Goal: Navigation & Orientation: Go to known website

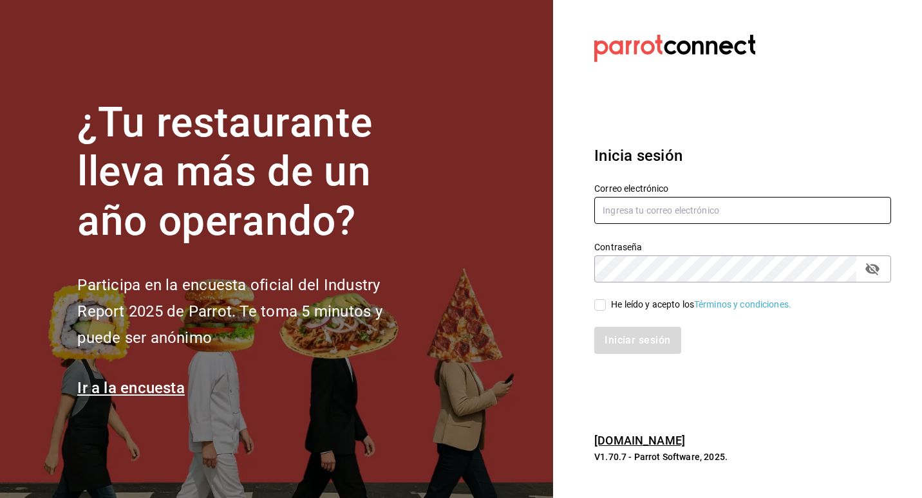
click at [677, 200] on input "text" at bounding box center [742, 210] width 297 height 27
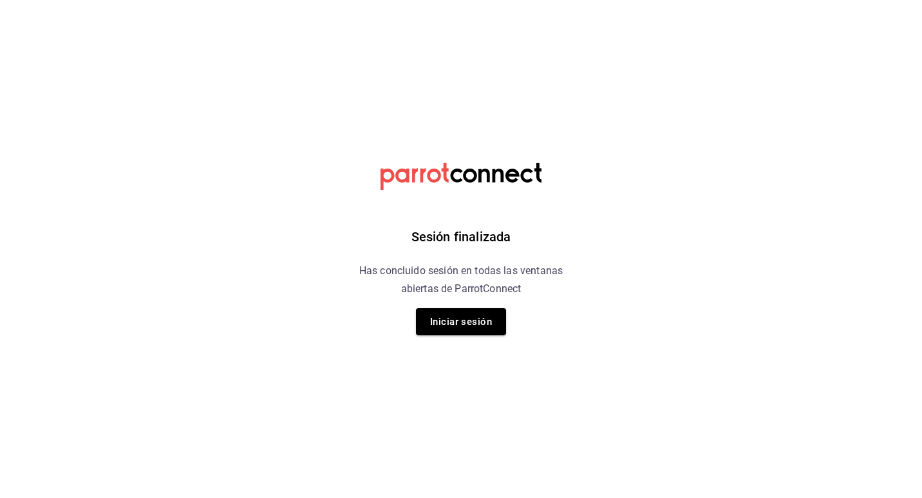
click at [722, 0] on html "Sesión finalizada Has concluido sesión en todas las ventanas abiertas de Parrot…" at bounding box center [461, 0] width 922 height 0
click at [474, 323] on button "Iniciar sesión" at bounding box center [461, 321] width 90 height 27
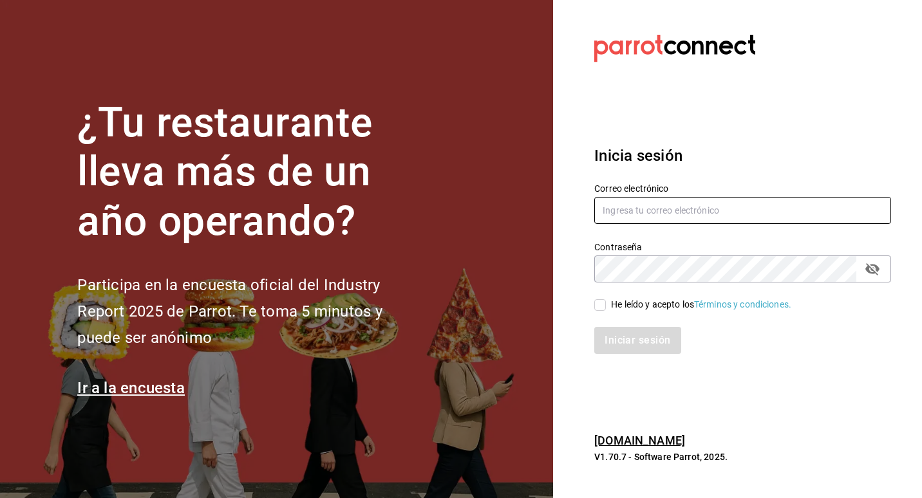
click at [646, 210] on input "text" at bounding box center [742, 210] width 297 height 27
